Goal: Information Seeking & Learning: Learn about a topic

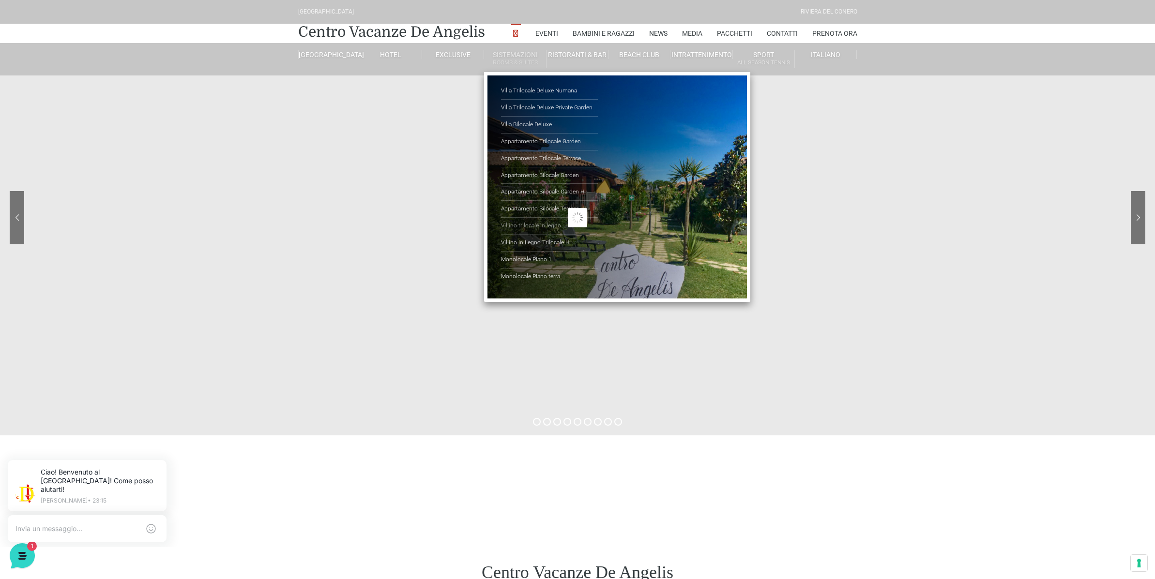
click at [544, 223] on link "Villino trilocale in legno" at bounding box center [549, 226] width 97 height 17
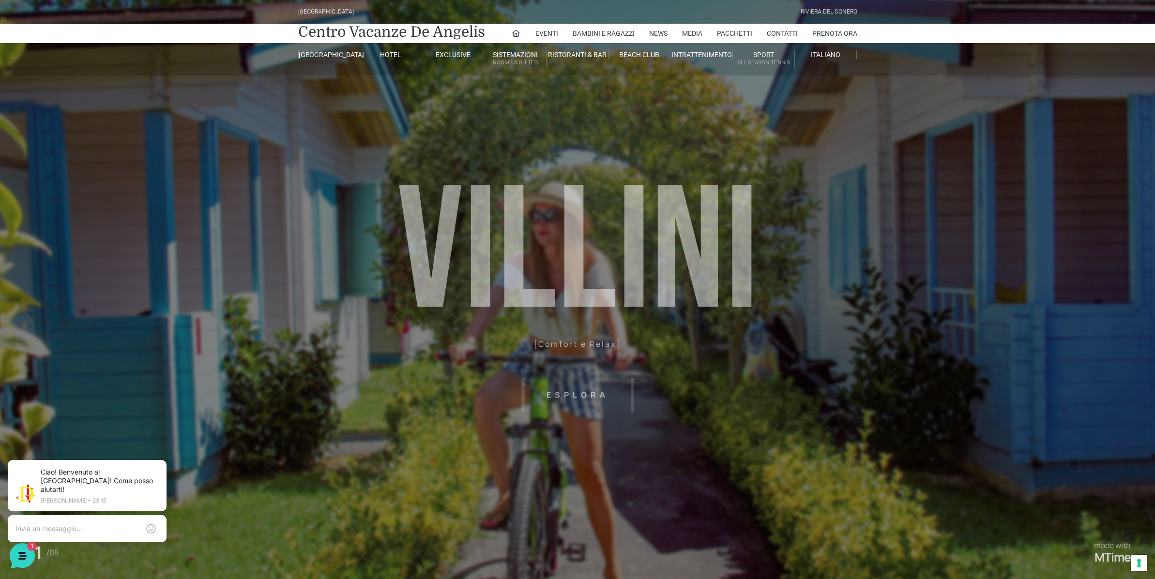
drag, startPoint x: 564, startPoint y: 400, endPoint x: 561, endPoint y: 394, distance: 7.1
click at [563, 400] on header "Villaggio Hotel Resort Riviera Del Conero Centro Vacanze De Angelis Eventi Miss…" at bounding box center [577, 218] width 1155 height 436
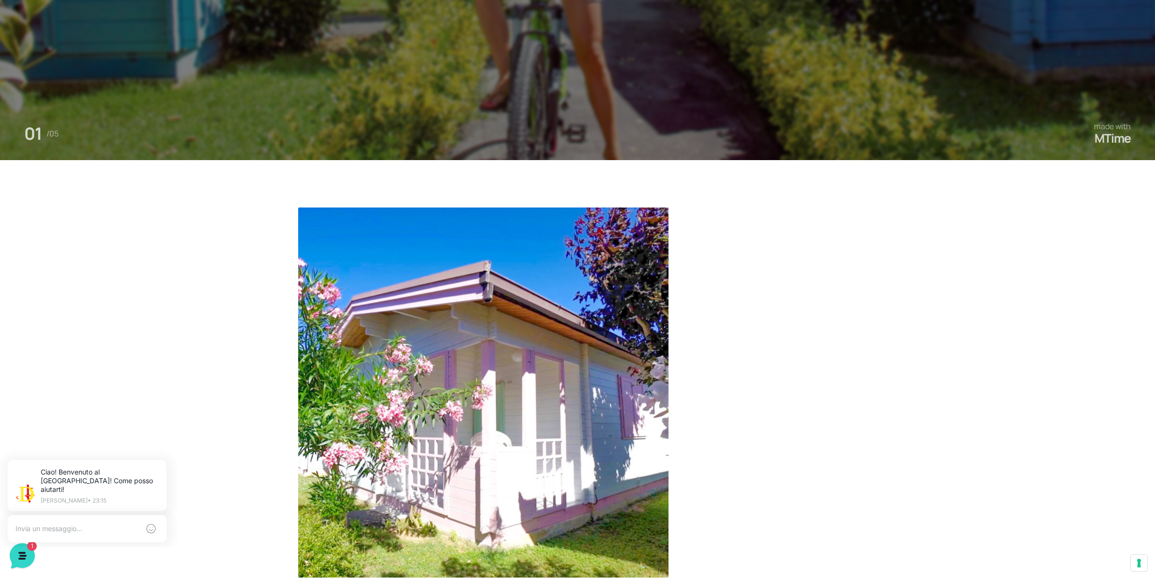
scroll to position [484, 0]
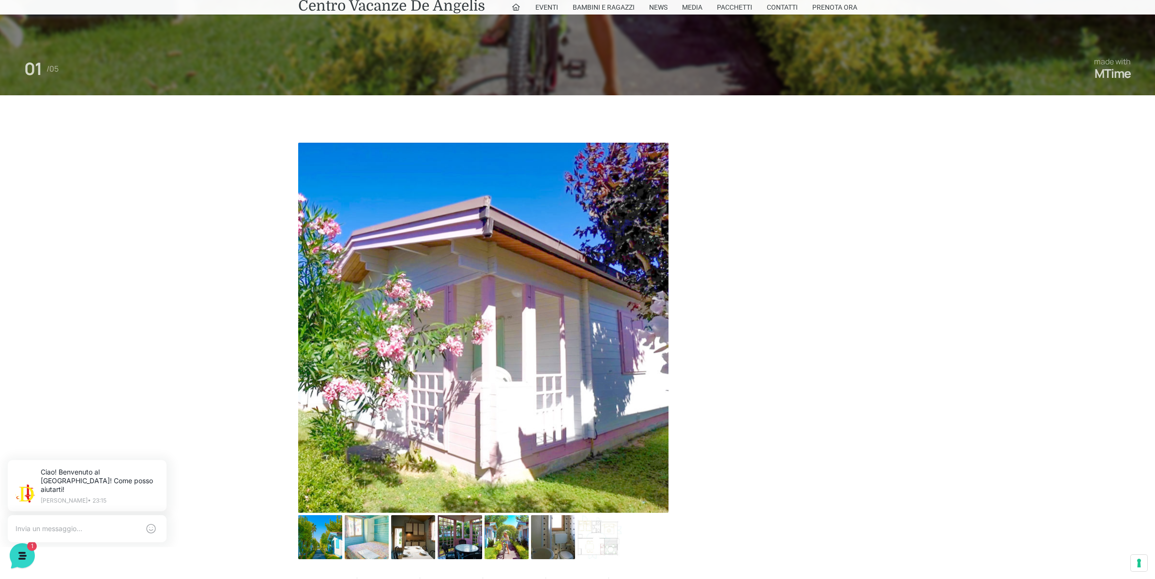
click at [564, 368] on img at bounding box center [483, 328] width 370 height 370
click at [359, 538] on img at bounding box center [367, 537] width 44 height 44
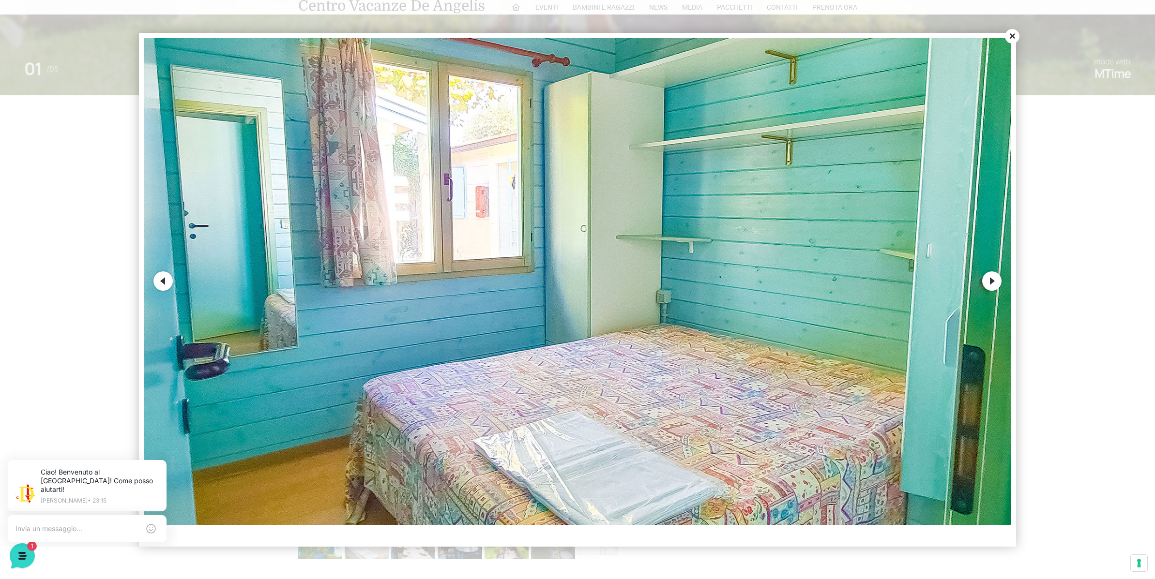
click at [998, 285] on button "Next" at bounding box center [991, 281] width 19 height 19
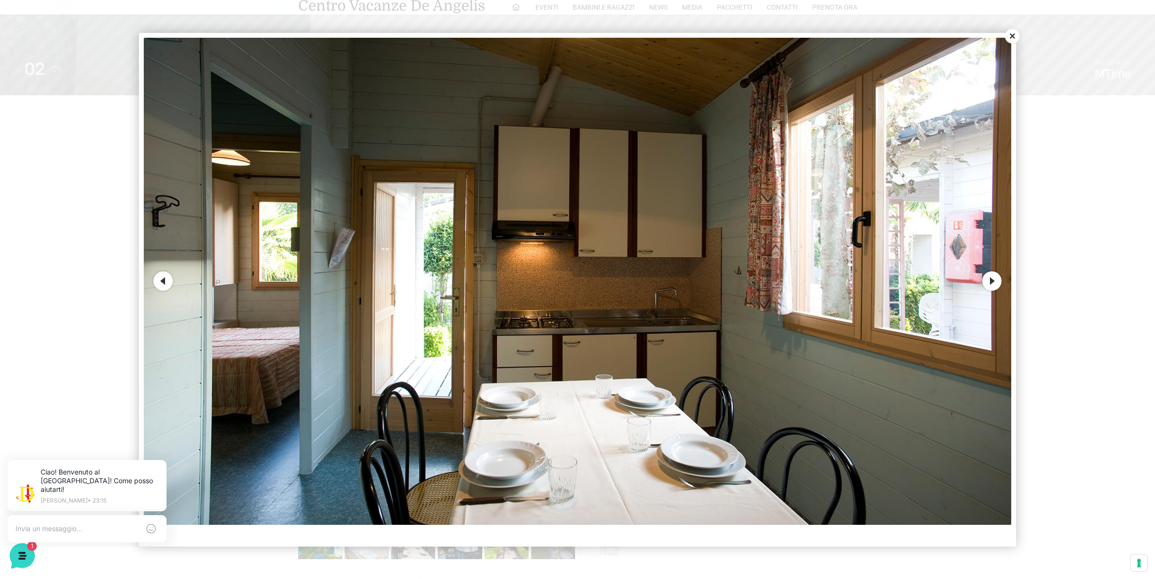
click at [998, 285] on button "Next" at bounding box center [991, 281] width 19 height 19
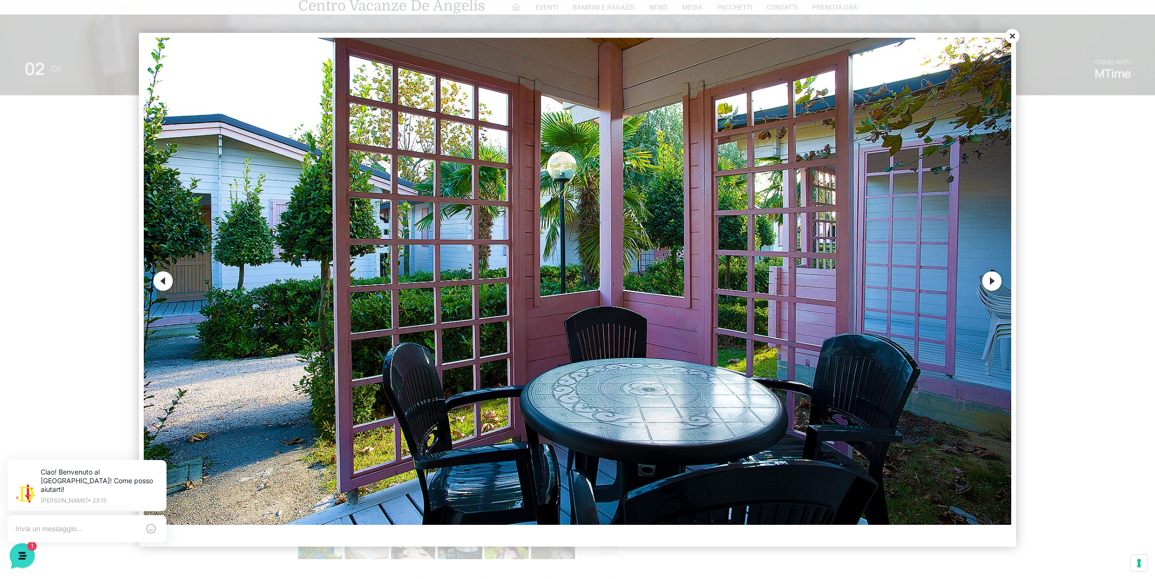
click at [998, 285] on button "Next" at bounding box center [991, 281] width 19 height 19
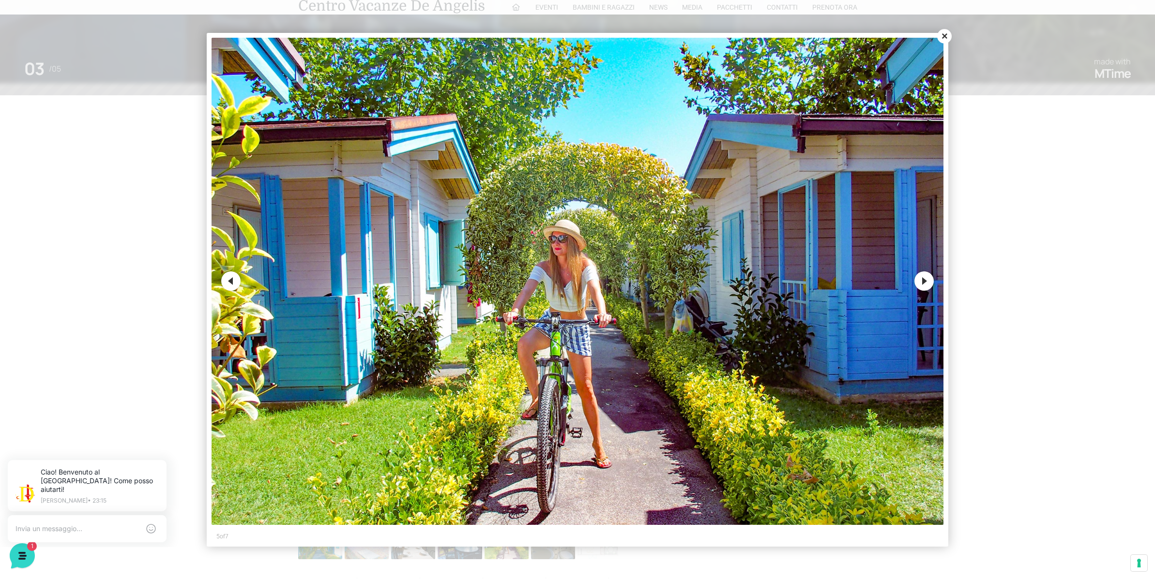
click at [927, 286] on button "Next" at bounding box center [923, 281] width 19 height 19
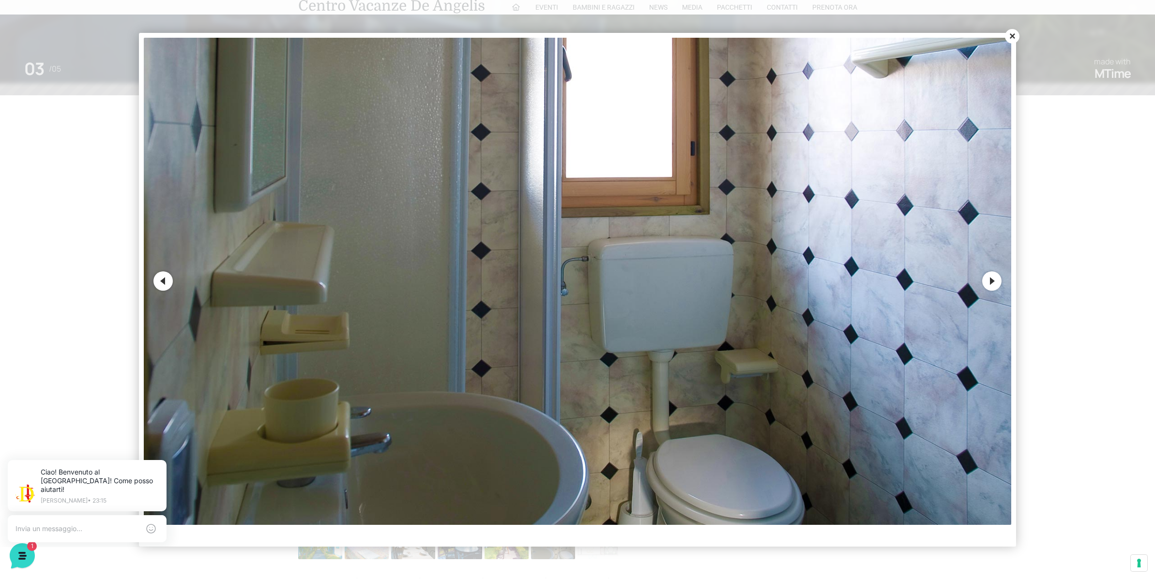
click at [1015, 31] on button "Close" at bounding box center [1012, 36] width 15 height 15
